Goal: Task Accomplishment & Management: Use online tool/utility

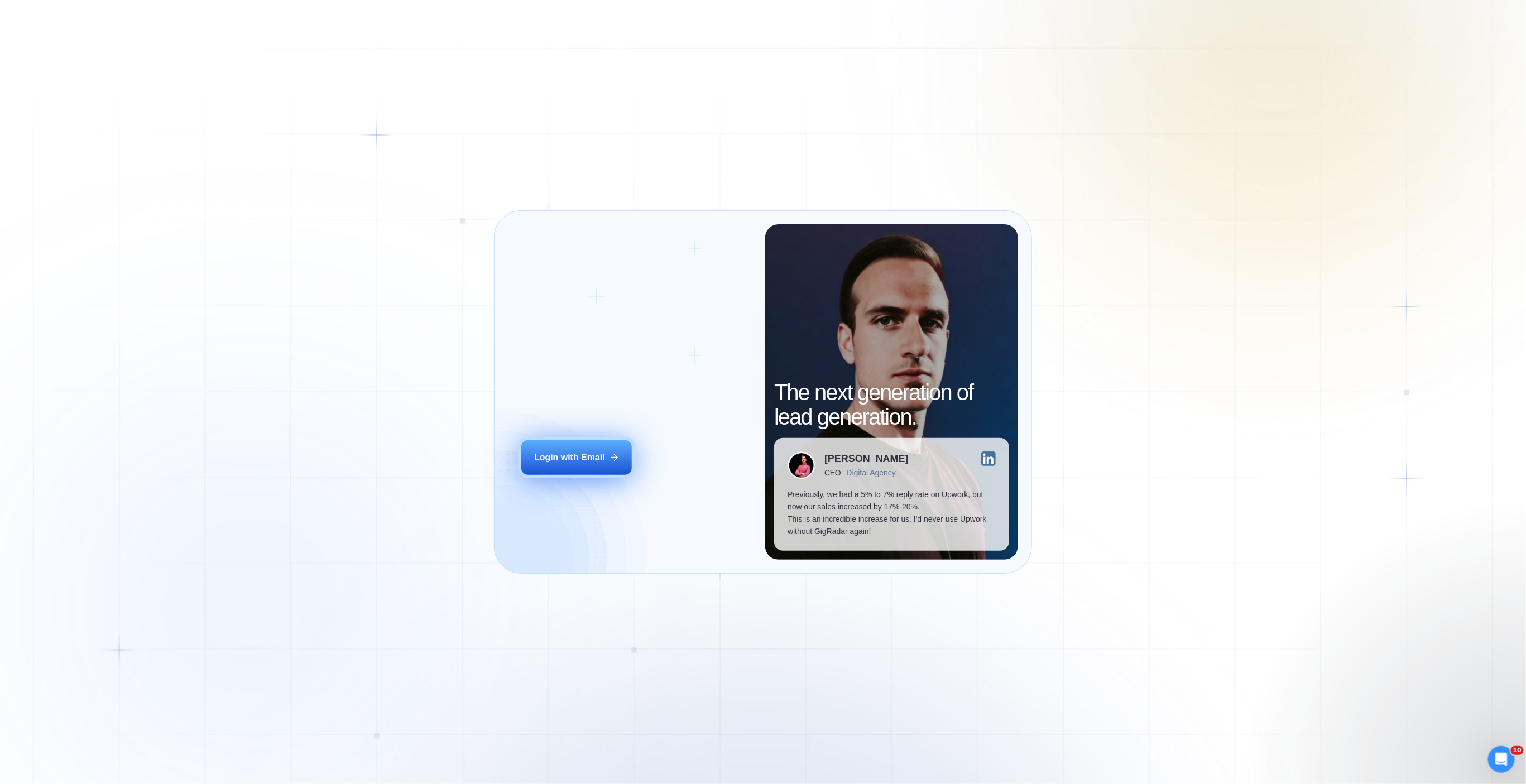
click at [589, 462] on div "Login with Email" at bounding box center [569, 458] width 71 height 12
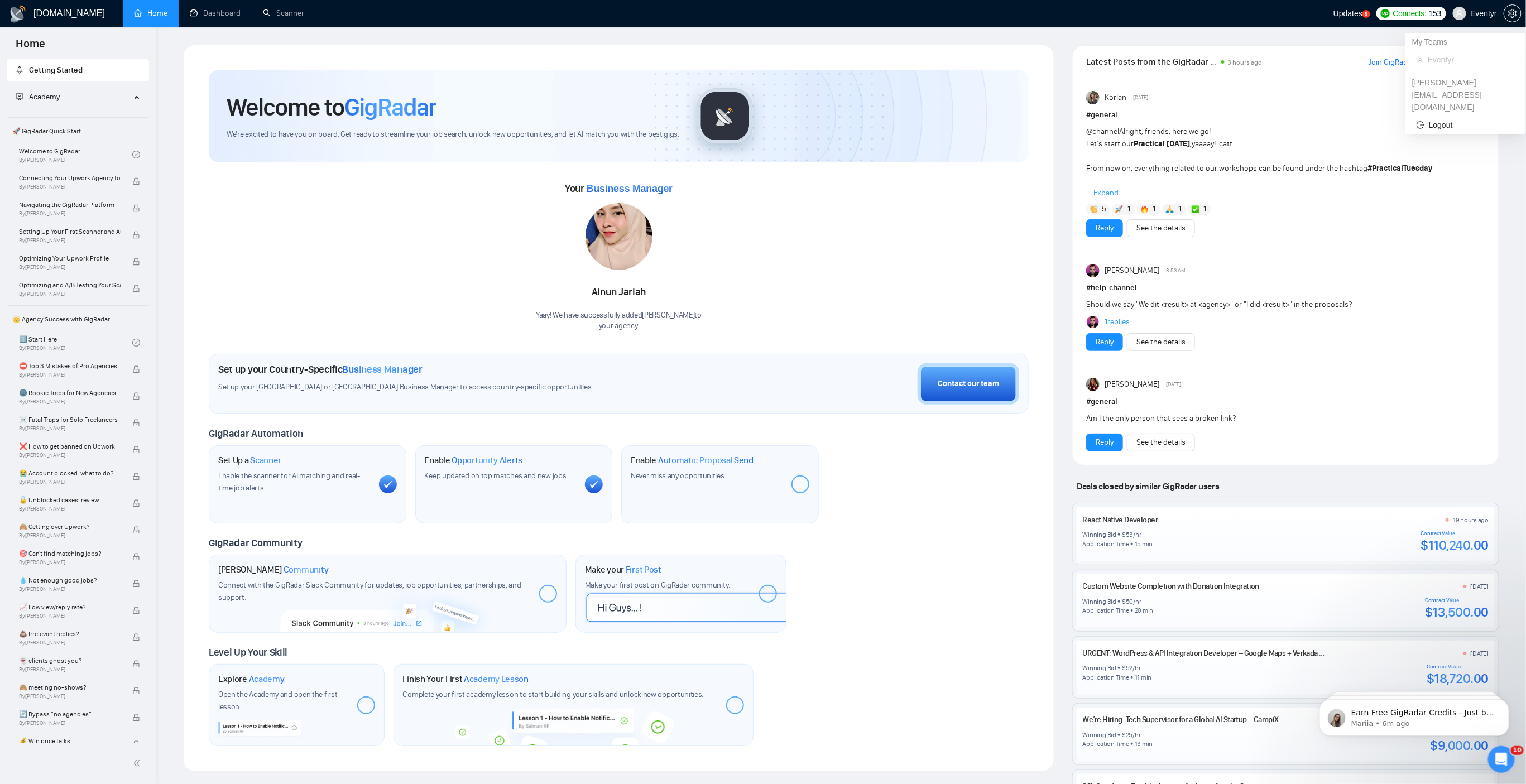
click at [1476, 14] on span "Eventyr" at bounding box center [1484, 14] width 26 height 0
click at [1516, 16] on icon "setting" at bounding box center [1513, 13] width 9 height 9
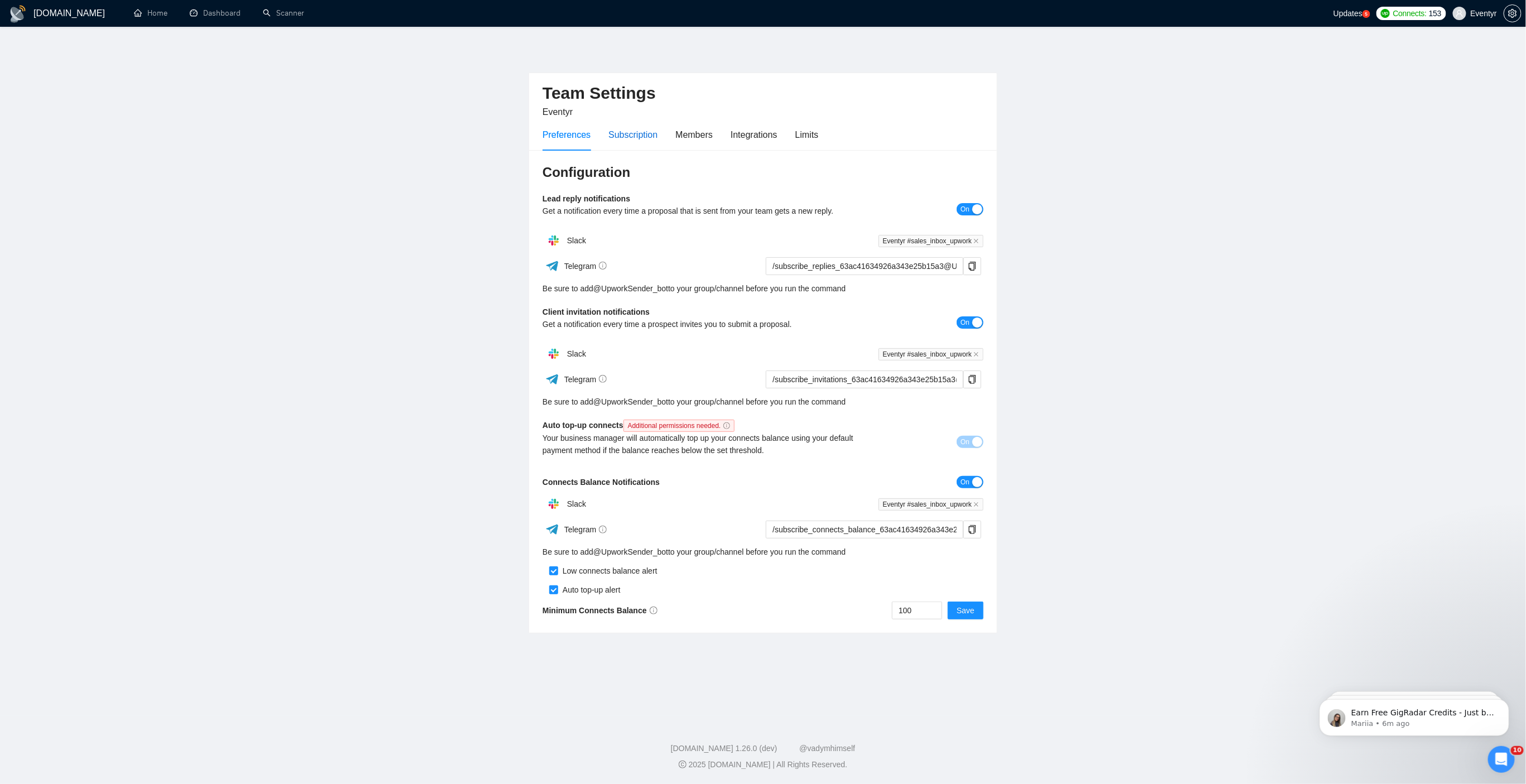
click at [638, 138] on div "Subscription" at bounding box center [633, 135] width 49 height 14
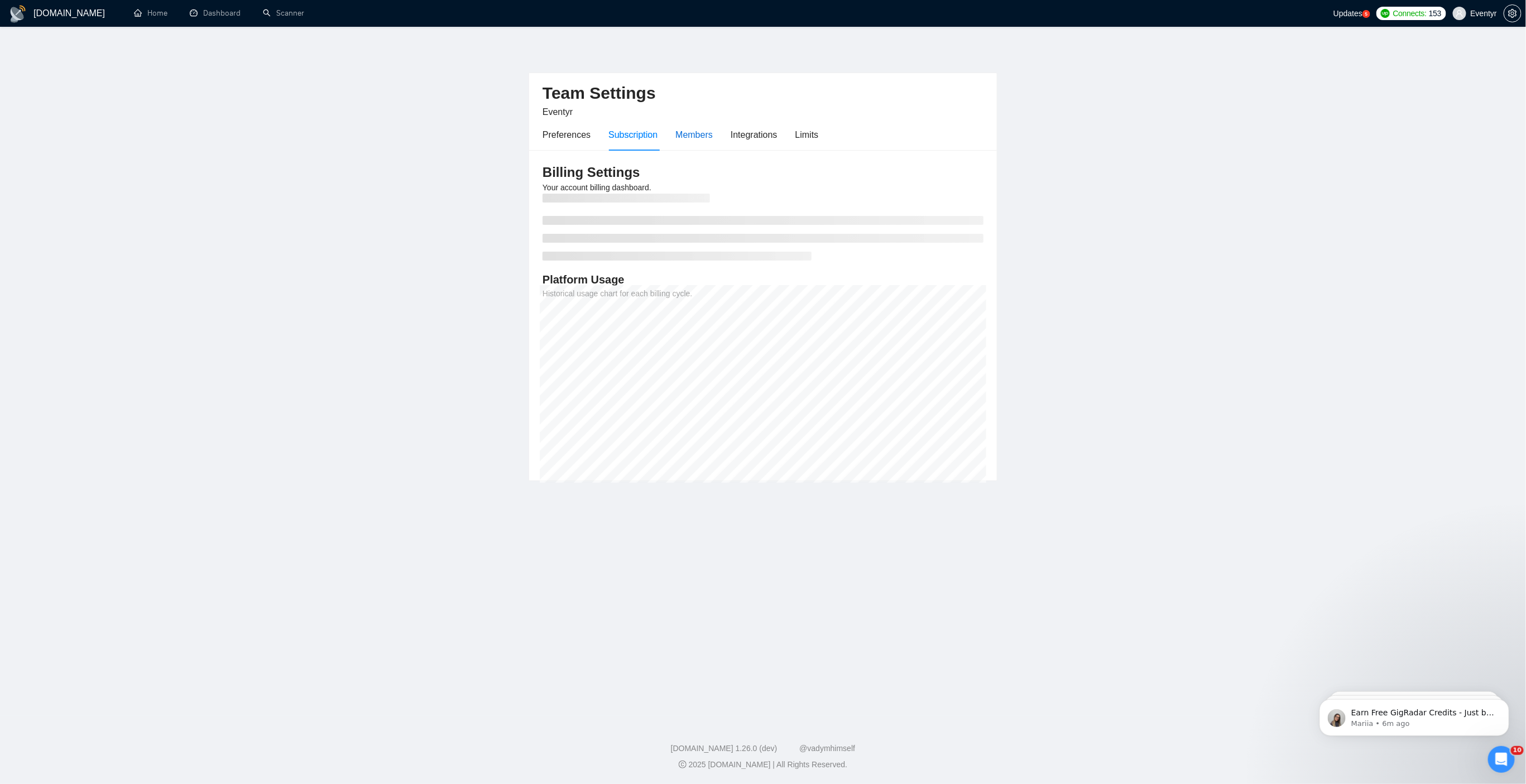
click at [692, 137] on div "Members" at bounding box center [694, 135] width 37 height 14
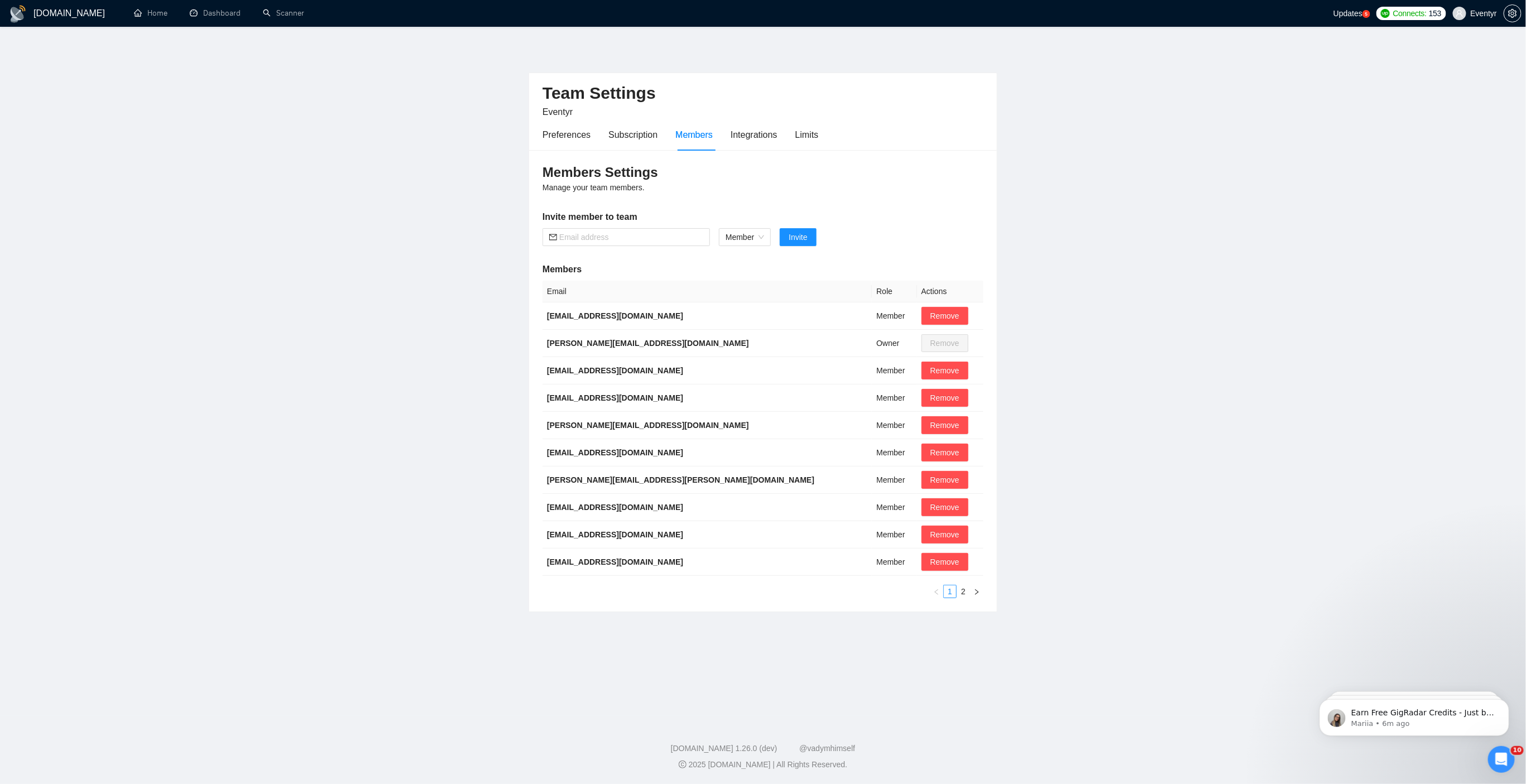
drag, startPoint x: 609, startPoint y: 255, endPoint x: 610, endPoint y: 246, distance: 9.1
click at [609, 248] on div "Members Settings Manage your team members. Invite member to team Member Invite …" at bounding box center [763, 381] width 468 height 462
click at [610, 246] on div "Members Settings Manage your team members. Invite member to team Member Invite …" at bounding box center [763, 381] width 468 height 462
click at [610, 244] on span at bounding box center [626, 237] width 167 height 18
click at [610, 242] on input "text" at bounding box center [632, 237] width 144 height 12
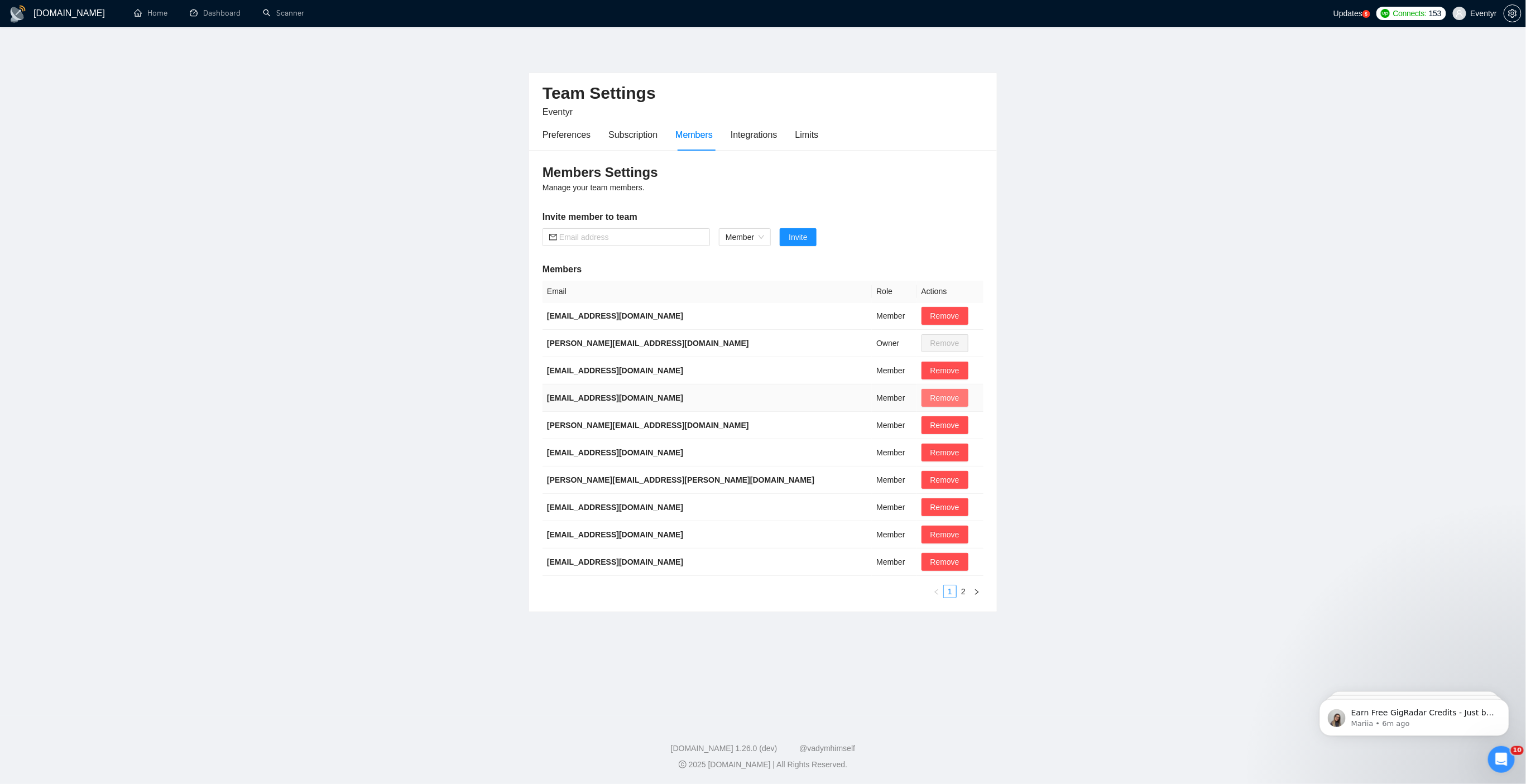
click at [931, 398] on span "Remove" at bounding box center [945, 398] width 29 height 12
click at [894, 451] on span "Yes" at bounding box center [893, 451] width 13 height 12
click at [899, 447] on span "Yes" at bounding box center [893, 451] width 13 height 12
click at [931, 536] on span "Remove" at bounding box center [945, 534] width 29 height 12
click at [899, 588] on span "Yes" at bounding box center [893, 588] width 13 height 12
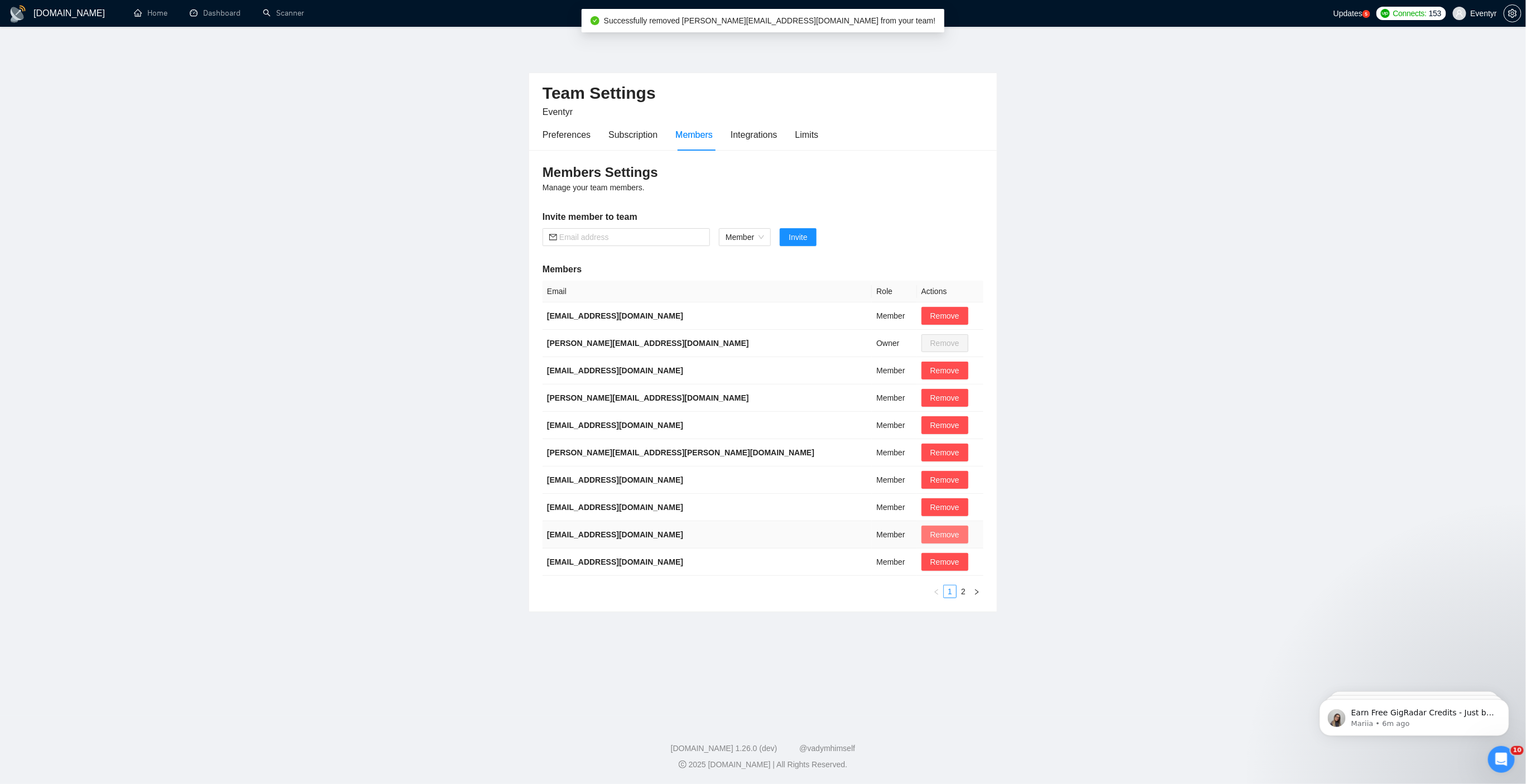
click at [931, 530] on span "Remove" at bounding box center [945, 534] width 29 height 12
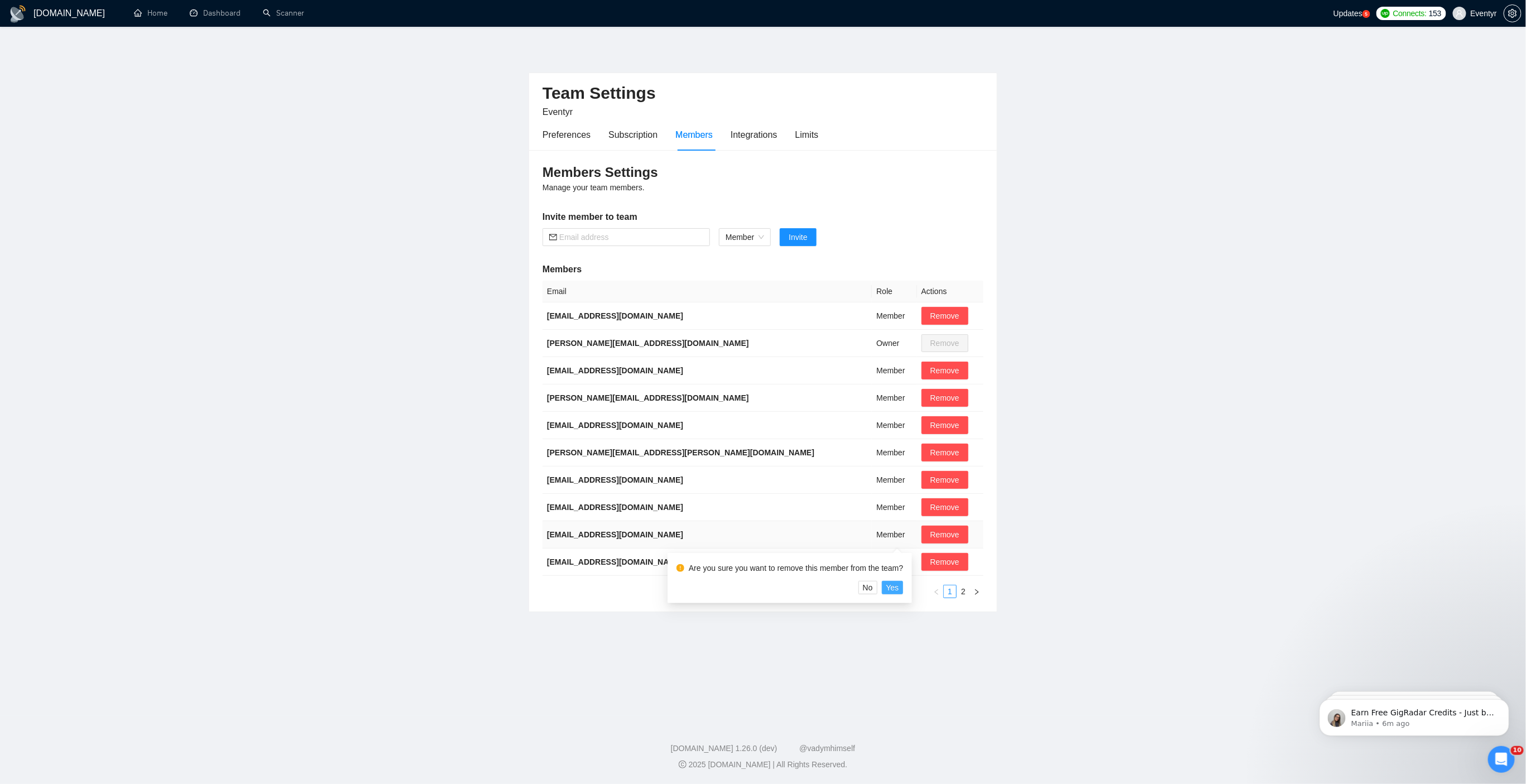
click at [899, 587] on span "Yes" at bounding box center [893, 588] width 13 height 12
click at [931, 536] on span "Remove" at bounding box center [945, 534] width 29 height 12
click at [898, 585] on span "Yes" at bounding box center [893, 588] width 13 height 12
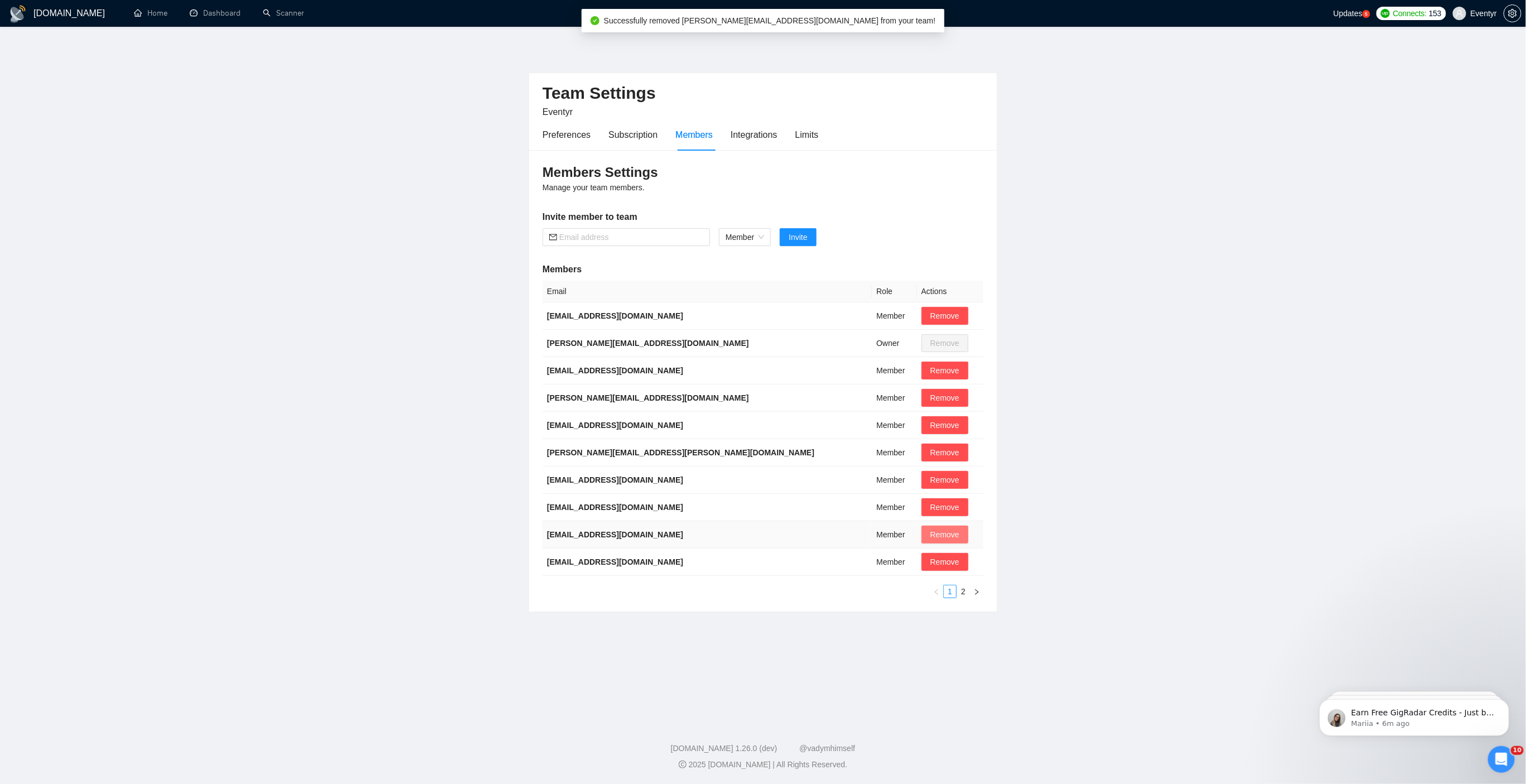
click at [931, 534] on span "Remove" at bounding box center [945, 534] width 29 height 12
click at [899, 586] on span "Yes" at bounding box center [893, 588] width 13 height 12
click at [931, 563] on span "Remove" at bounding box center [945, 562] width 29 height 12
click at [899, 615] on span "Yes" at bounding box center [893, 614] width 13 height 12
click at [964, 589] on link "2" at bounding box center [963, 591] width 12 height 12
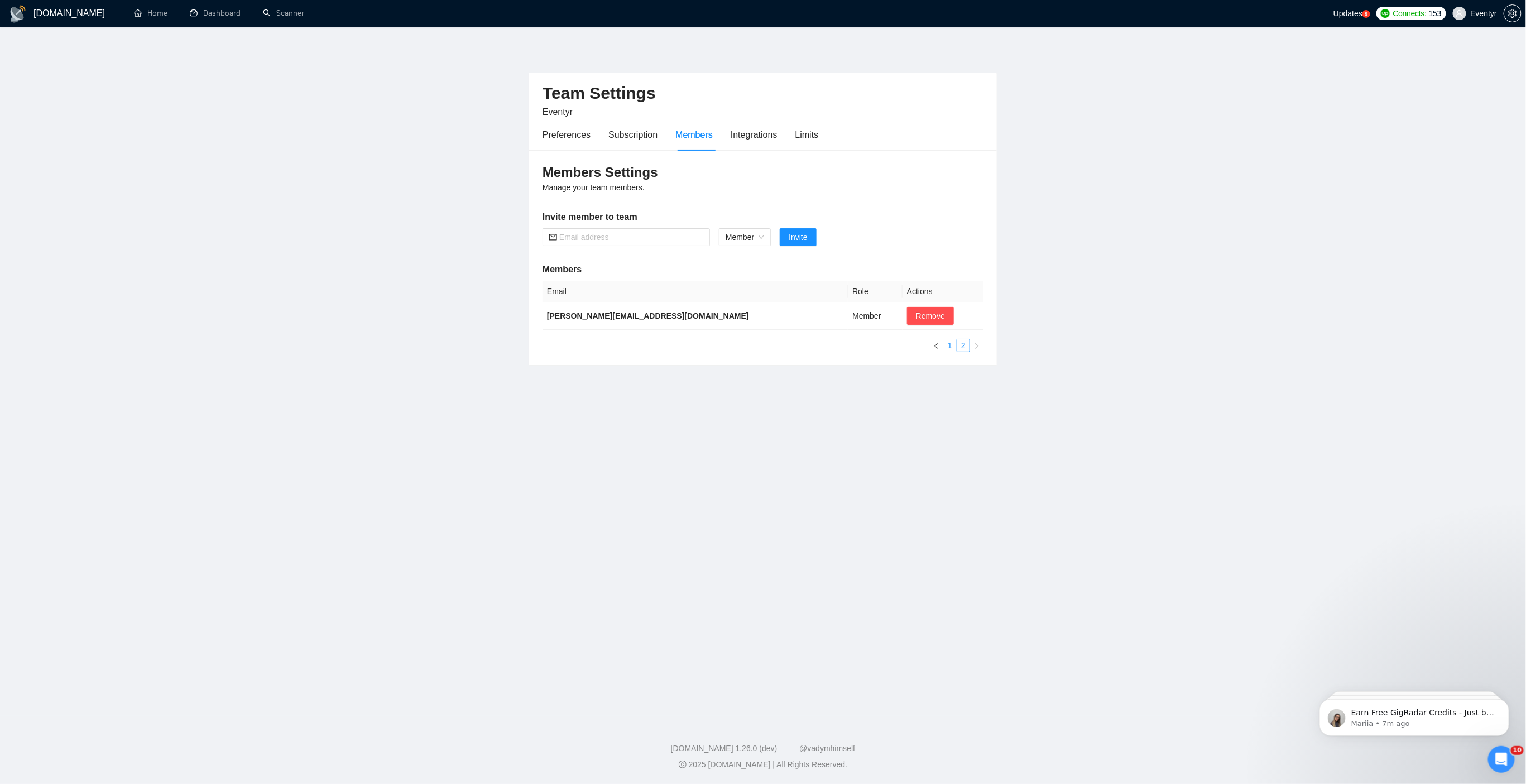
click at [948, 347] on link "1" at bounding box center [950, 345] width 12 height 12
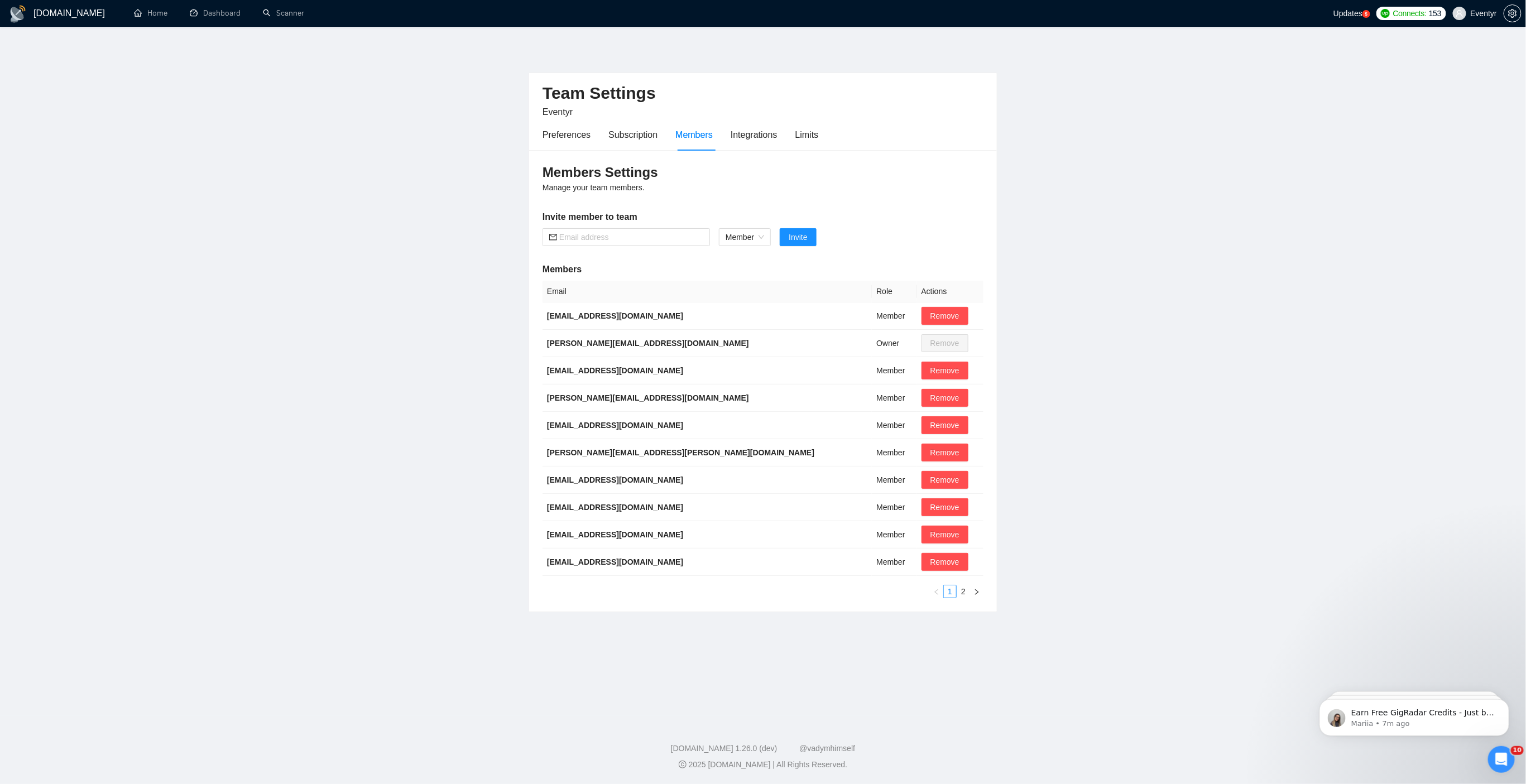
click at [643, 247] on div "Members Settings Manage your team members. Invite member to team Member Invite …" at bounding box center [763, 381] width 468 height 462
click at [622, 235] on input "text" at bounding box center [632, 237] width 144 height 12
paste input "349841"
type input "349841"
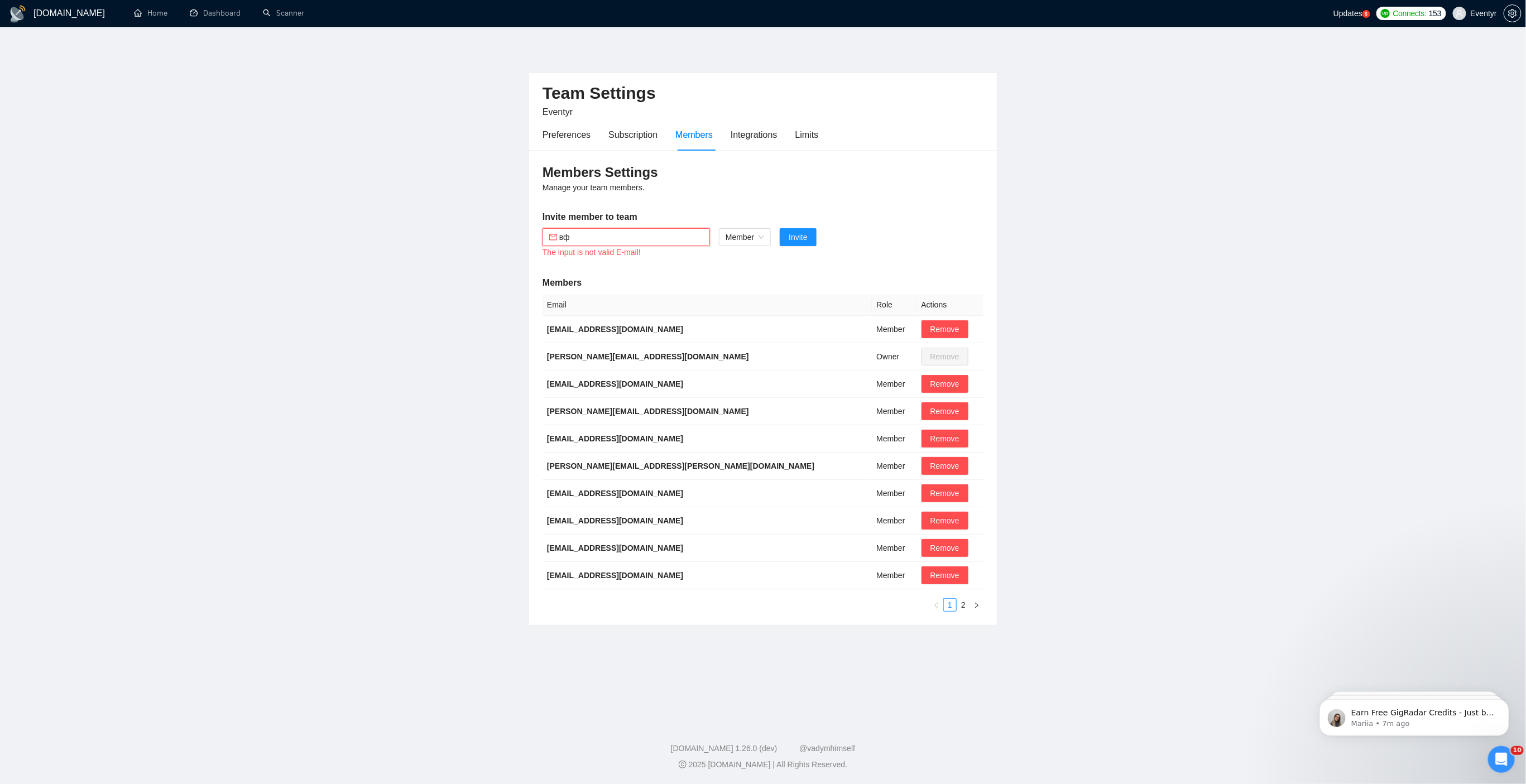
type input "в"
click at [622, 242] on input "text" at bounding box center [632, 237] width 144 height 12
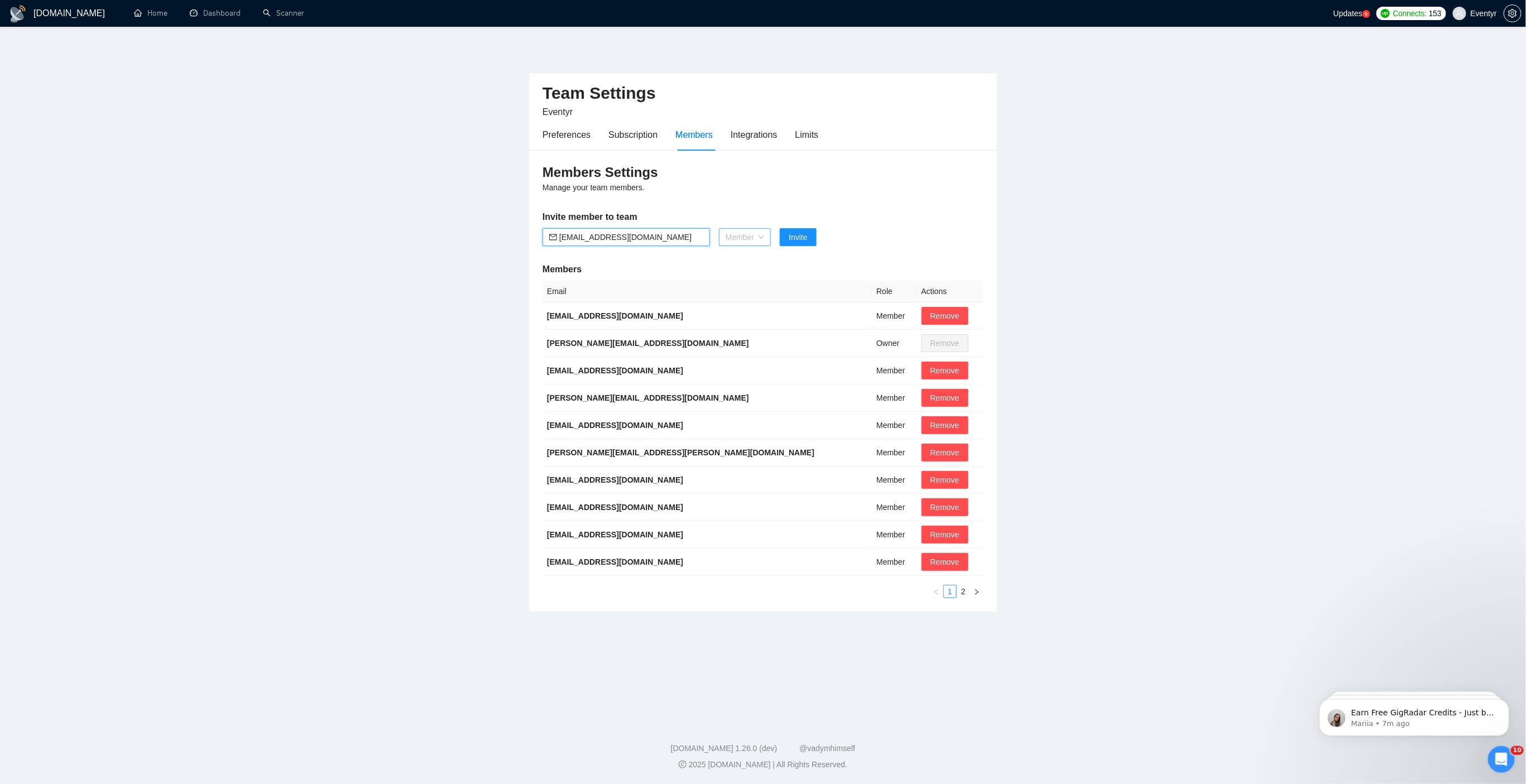
click at [737, 239] on span "Member" at bounding box center [745, 237] width 39 height 17
type input "[EMAIL_ADDRESS][DOMAIN_NAME]"
click at [748, 240] on span "Member" at bounding box center [745, 237] width 39 height 17
click at [804, 238] on span "Invite" at bounding box center [798, 237] width 19 height 12
click at [759, 138] on div "Integrations" at bounding box center [754, 135] width 47 height 14
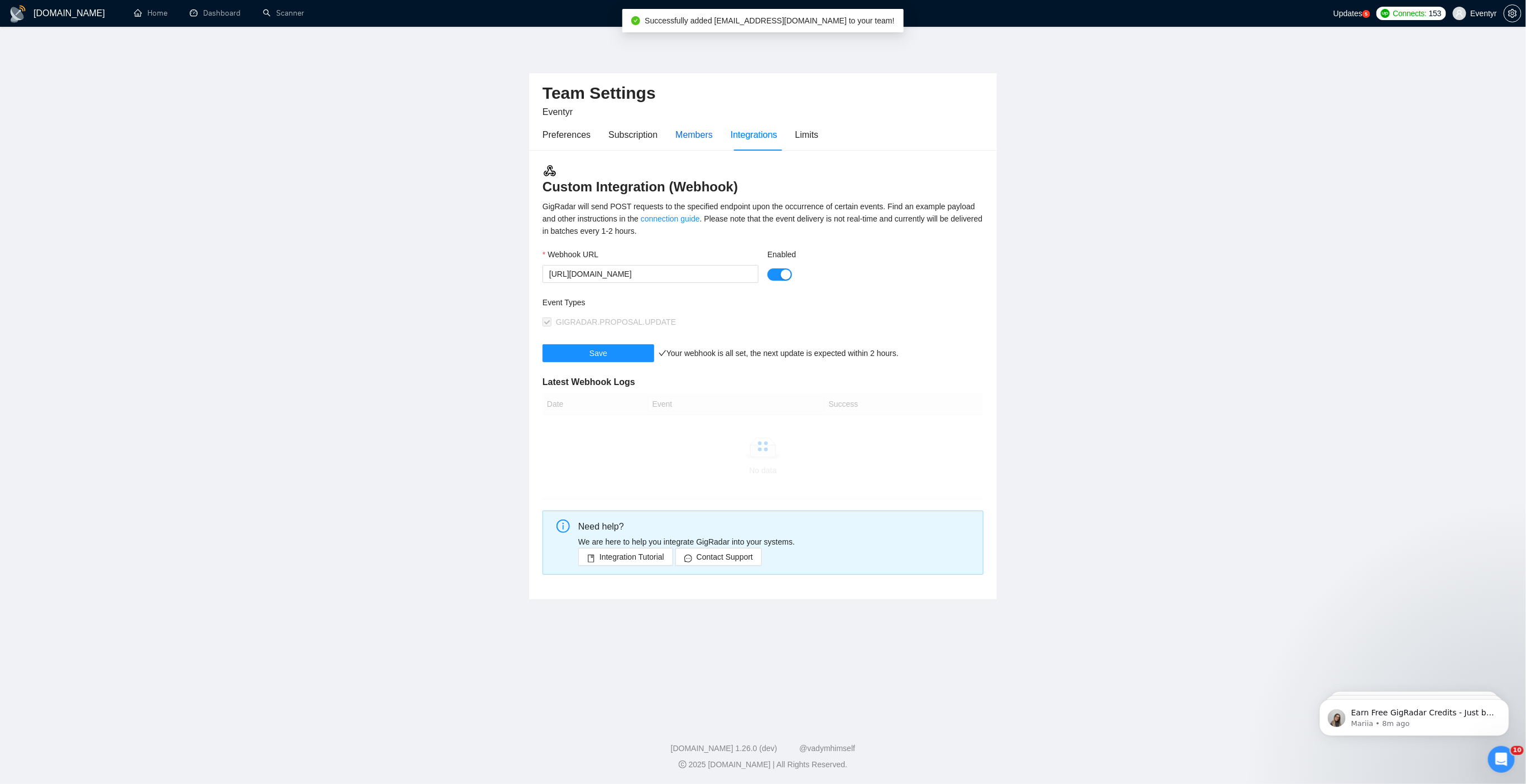
click at [687, 137] on div "Members" at bounding box center [694, 135] width 37 height 14
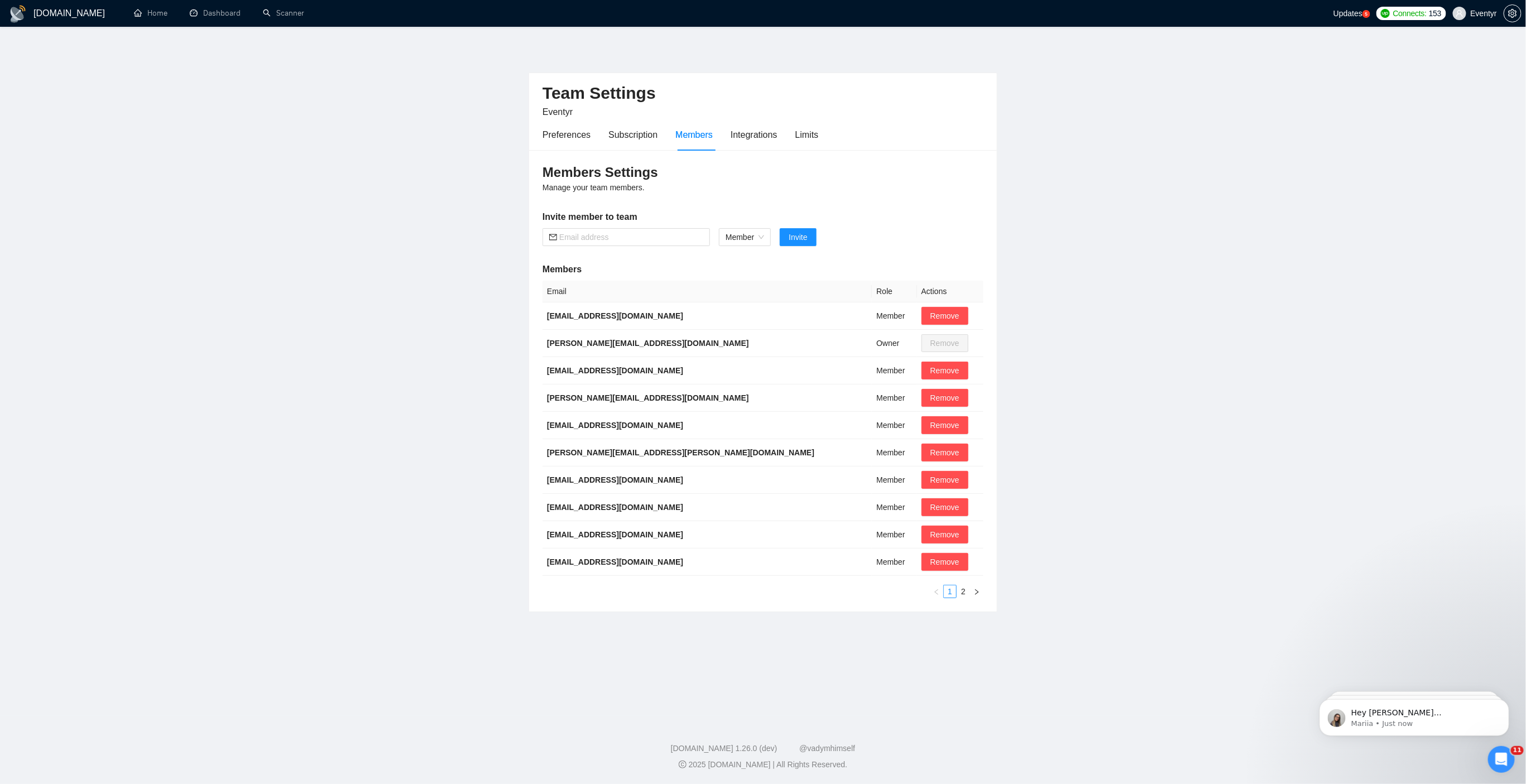
click at [728, 121] on div "Preferences Subscription Members Integrations Limits" at bounding box center [681, 134] width 276 height 32
click at [737, 139] on div "Integrations" at bounding box center [754, 135] width 47 height 14
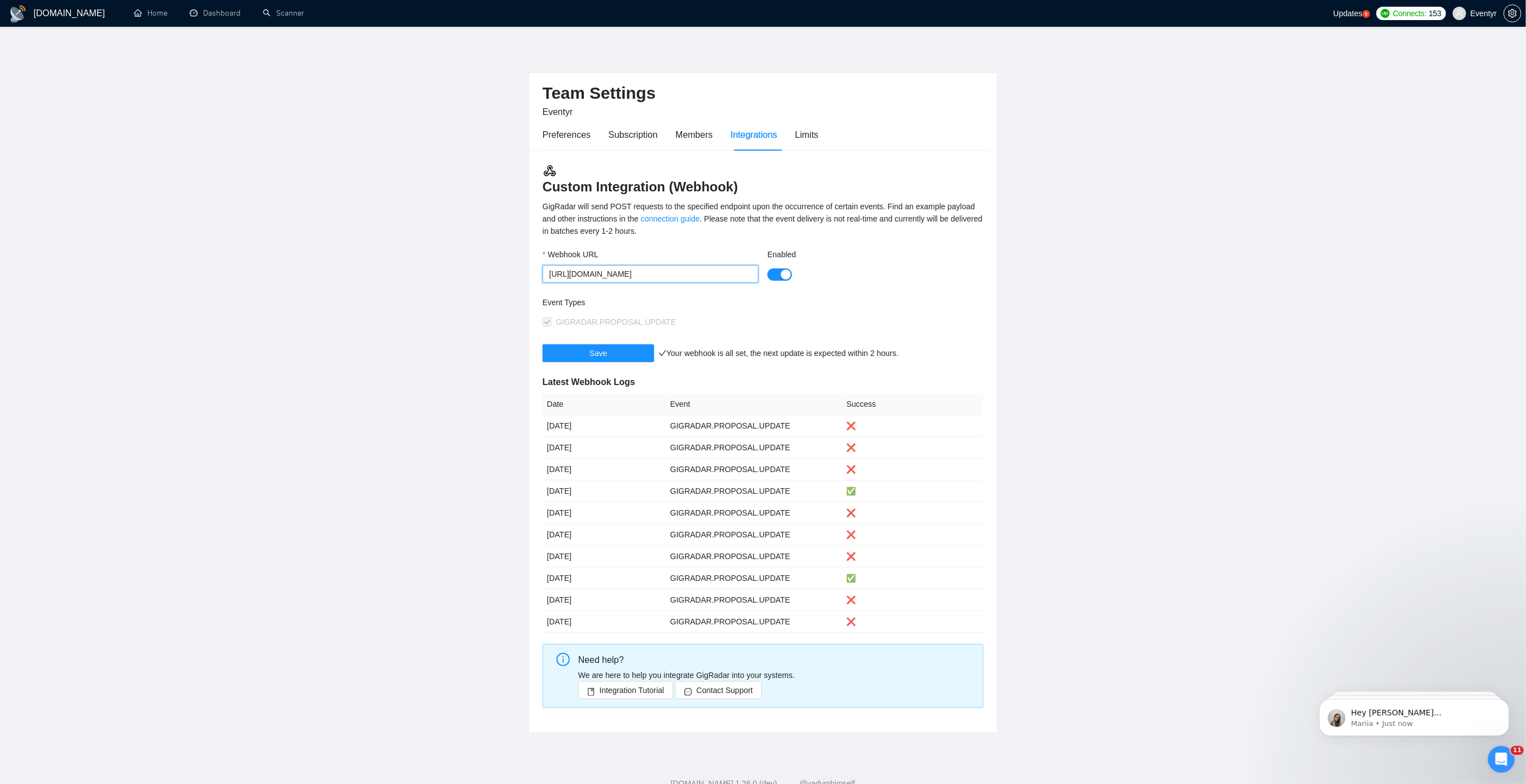
click at [579, 277] on input "[URL][DOMAIN_NAME]" at bounding box center [651, 274] width 216 height 18
drag, startPoint x: 579, startPoint y: 277, endPoint x: 896, endPoint y: 277, distance: 317.0
click at [896, 277] on div "Webhook URL [URL][DOMAIN_NAME] Enabled" at bounding box center [763, 272] width 450 height 48
click at [908, 207] on div "GigRadar will send POST requests to the specified endpoint upon the occurrence …" at bounding box center [763, 218] width 441 height 37
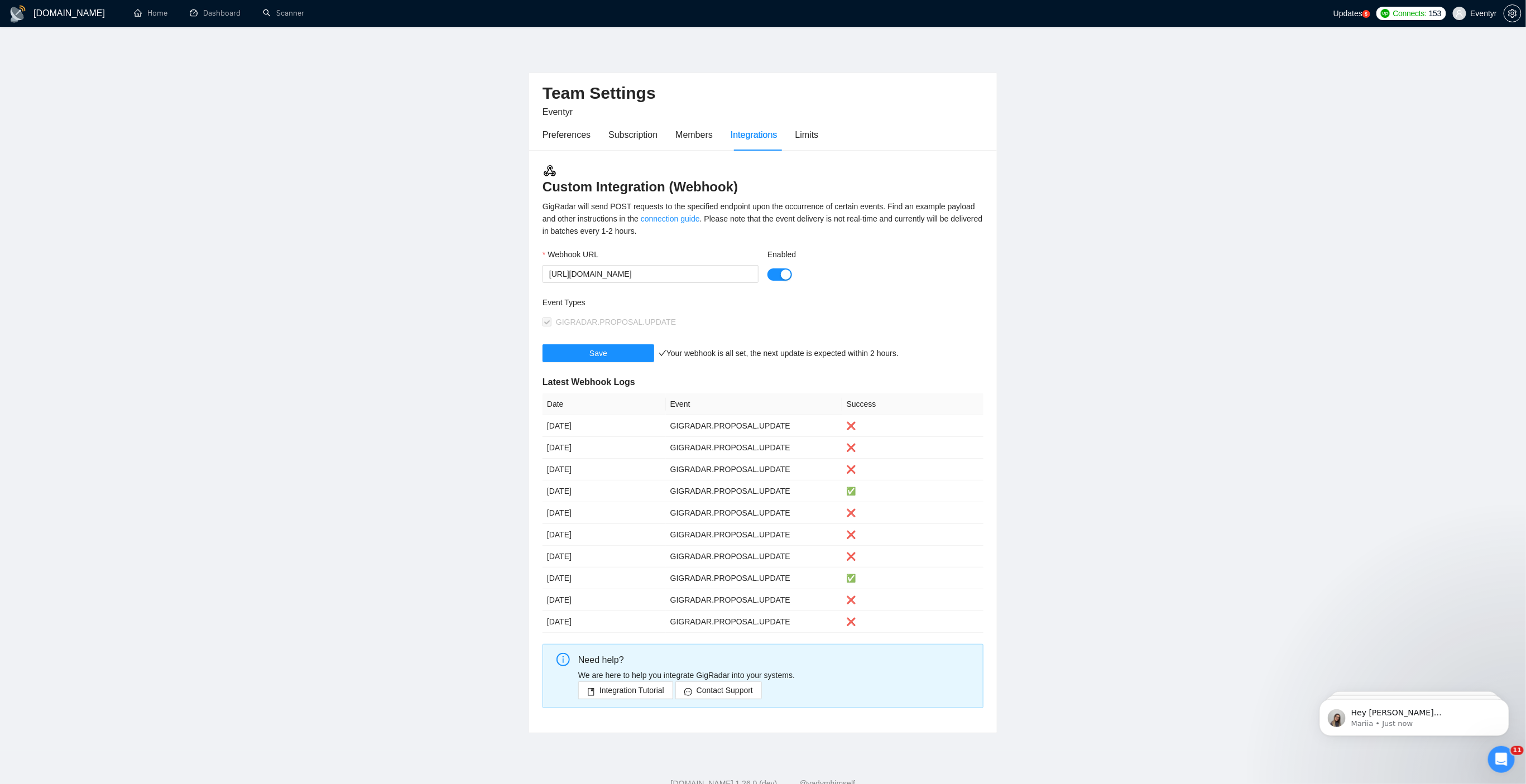
scroll to position [0, 0]
click at [908, 207] on div "GigRadar will send POST requests to the specified endpoint upon the occurrence …" at bounding box center [763, 218] width 441 height 37
click at [827, 217] on div "GigRadar will send POST requests to the specified endpoint upon the occurrence …" at bounding box center [763, 218] width 441 height 37
click at [809, 134] on div "Limits" at bounding box center [807, 135] width 24 height 14
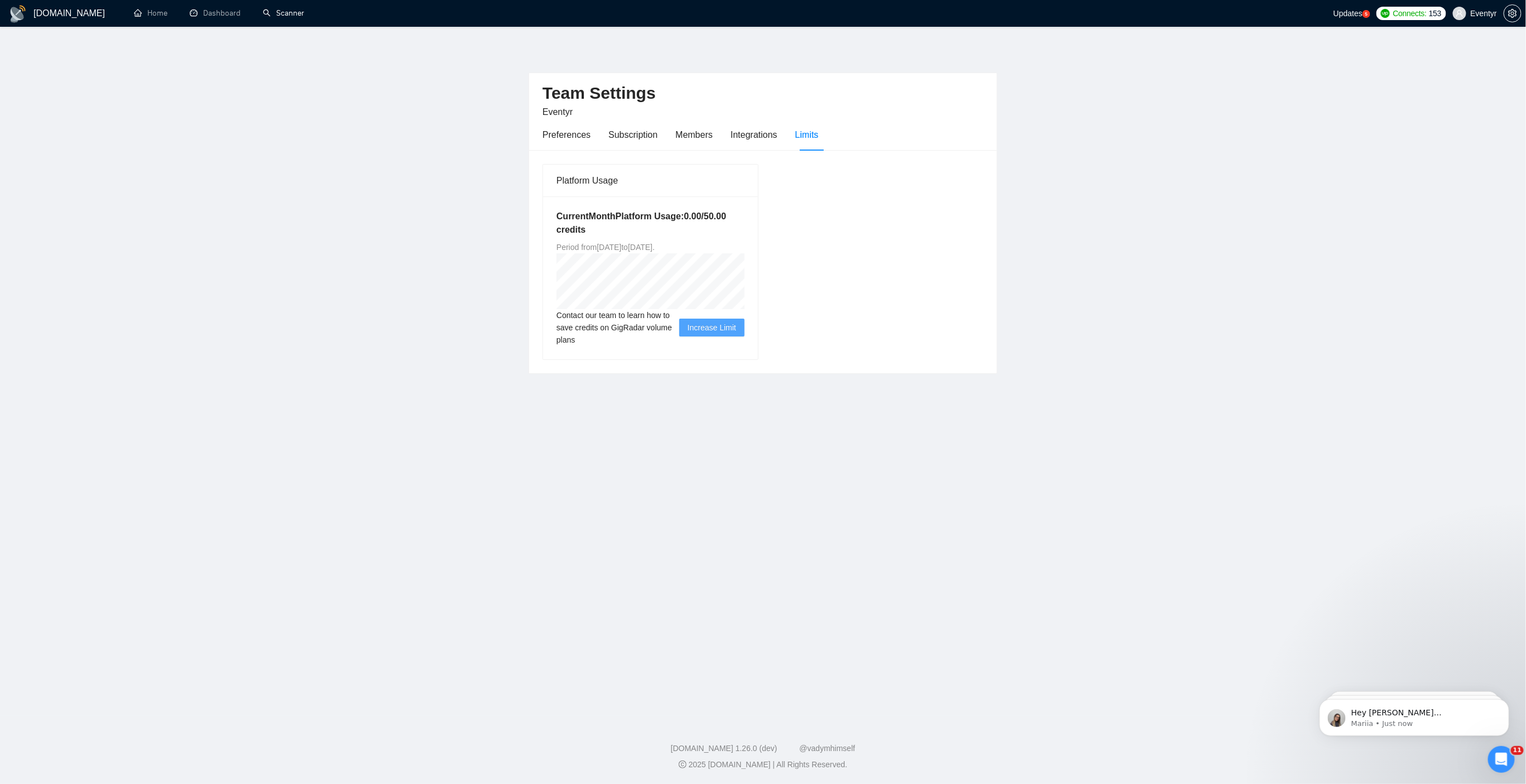
drag, startPoint x: 274, startPoint y: 13, endPoint x: 292, endPoint y: 121, distance: 109.5
click at [274, 14] on link "Scanner" at bounding box center [283, 12] width 41 height 9
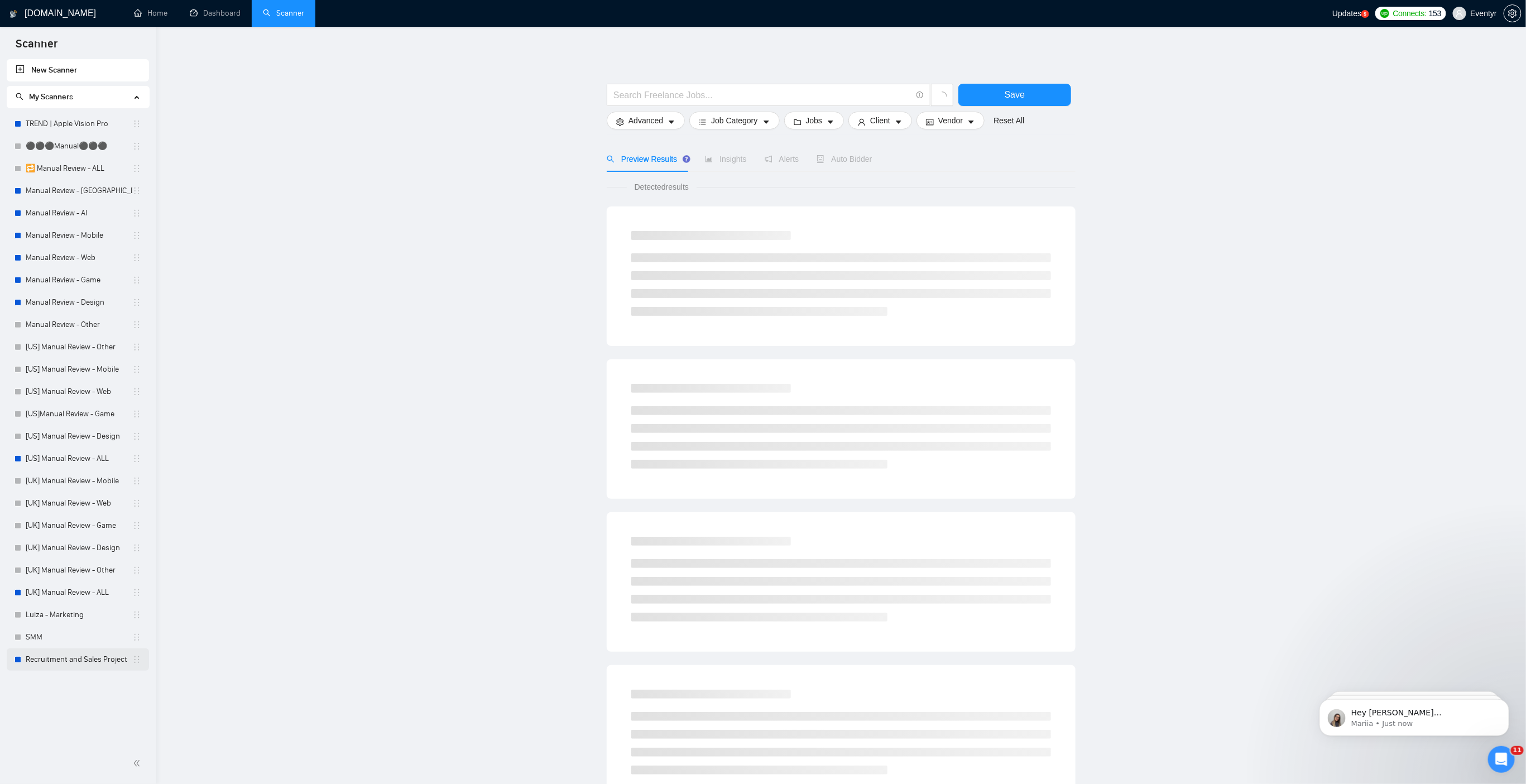
click at [73, 663] on link "Recruitment and Sales Project" at bounding box center [79, 660] width 107 height 22
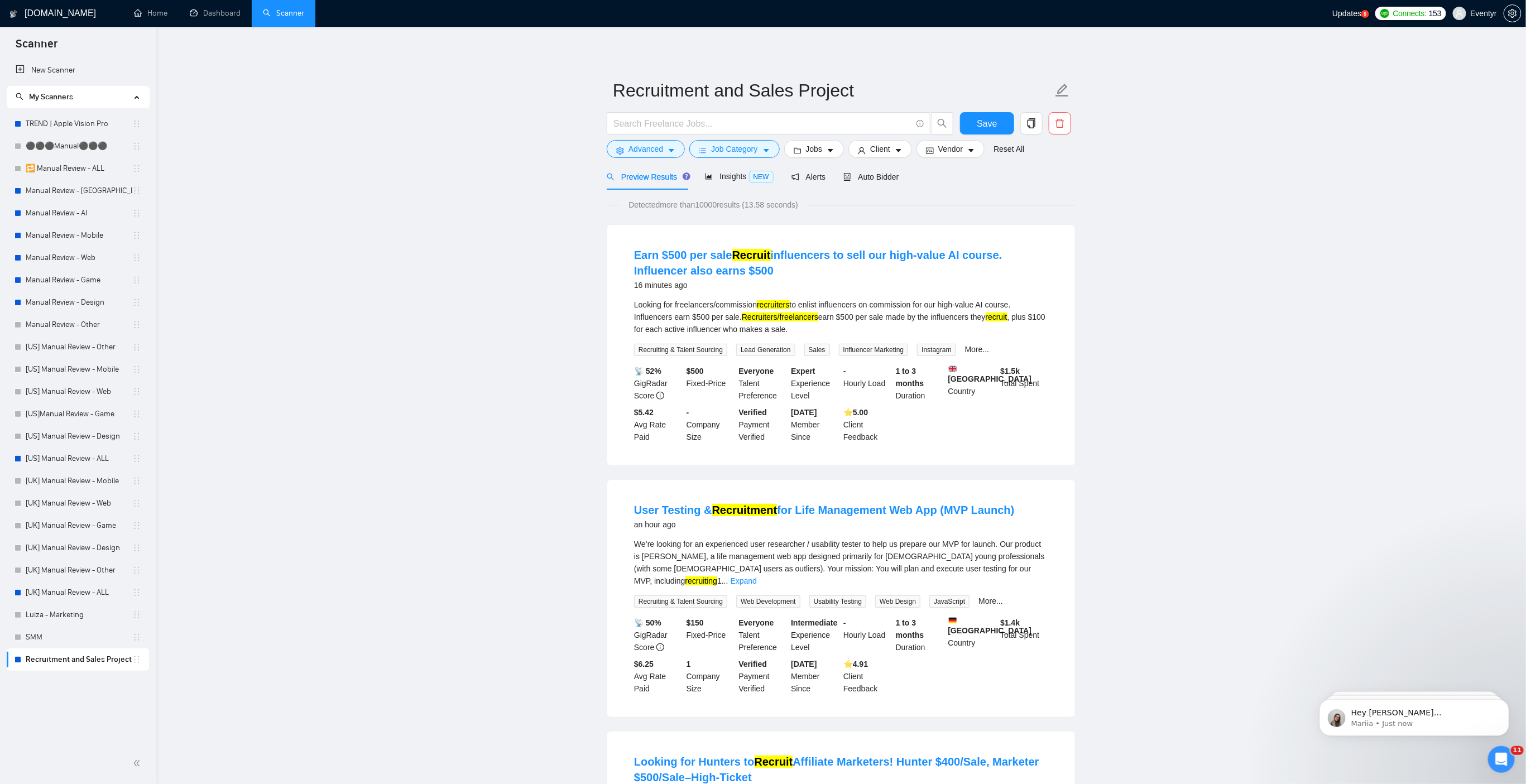
drag, startPoint x: 641, startPoint y: 270, endPoint x: 618, endPoint y: 282, distance: 25.9
click at [73, 303] on link "Manual Review - Design" at bounding box center [79, 303] width 107 height 22
